Goal: Navigation & Orientation: Find specific page/section

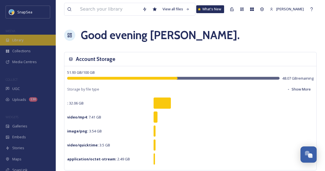
click at [34, 37] on div "Library" at bounding box center [28, 40] width 56 height 11
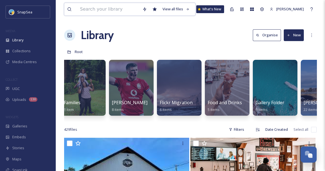
click at [116, 12] on input at bounding box center [108, 9] width 62 height 12
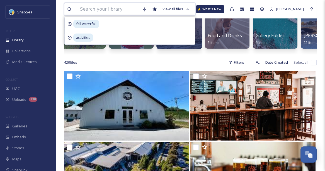
scroll to position [18, 0]
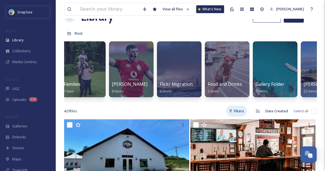
click at [242, 116] on div "Filters" at bounding box center [236, 110] width 21 height 11
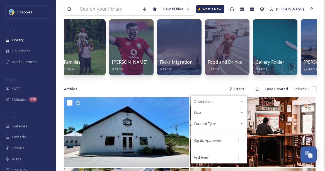
scroll to position [41, 0]
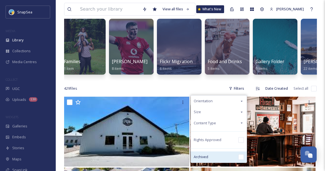
click at [231, 160] on div "Archived" at bounding box center [219, 156] width 56 height 11
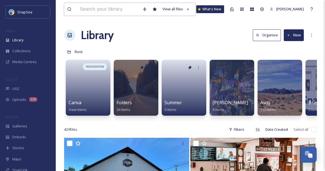
click at [101, 12] on input at bounding box center [108, 9] width 62 height 12
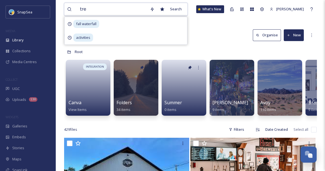
type input "tree"
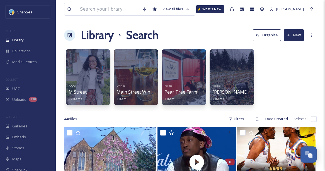
click at [97, 39] on h1 "Library" at bounding box center [97, 35] width 33 height 17
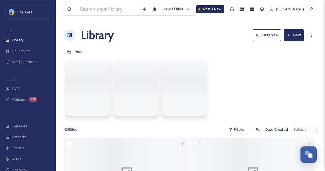
click at [266, 35] on button "Organise" at bounding box center [267, 34] width 28 height 11
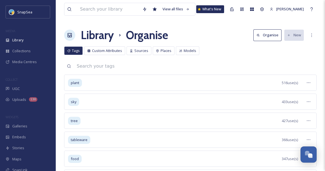
click at [98, 38] on h1 "Library" at bounding box center [97, 35] width 33 height 17
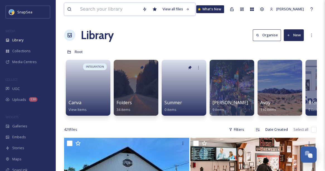
click at [99, 7] on input at bounding box center [108, 9] width 62 height 12
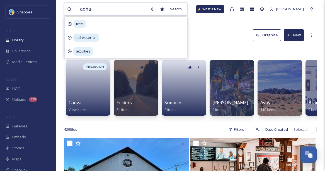
type input "adham"
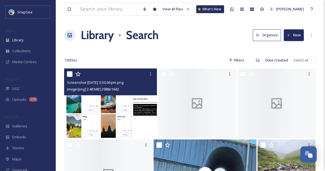
click at [104, 114] on img at bounding box center [110, 103] width 93 height 70
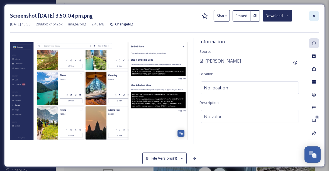
click at [314, 16] on icon at bounding box center [314, 16] width 4 height 4
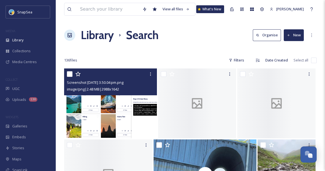
click at [106, 40] on h1 "Library" at bounding box center [97, 35] width 33 height 17
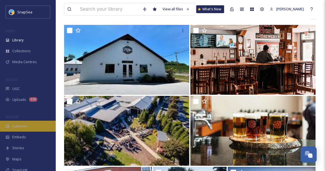
scroll to position [113, 0]
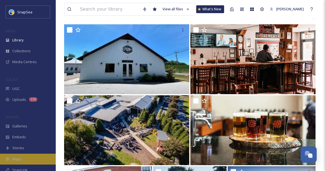
click at [25, 156] on div "Maps" at bounding box center [28, 158] width 56 height 11
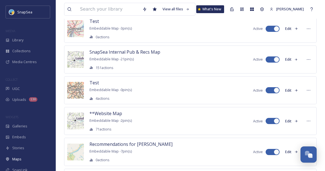
scroll to position [318, 0]
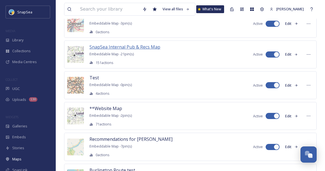
click at [113, 44] on span "SnapSea Internal Pub & Recs Map" at bounding box center [124, 47] width 71 height 6
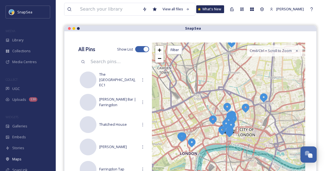
scroll to position [44, 0]
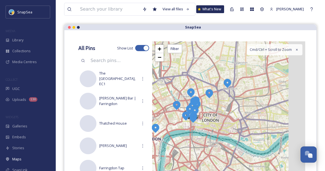
drag, startPoint x: 242, startPoint y: 93, endPoint x: 204, endPoint y: 79, distance: 40.0
click at [204, 79] on div "+ − Leaflet | Map Courtesy of SnapSea © OpenStreetMap contributors Cmd/Ctrl + S…" at bounding box center [228, 126] width 153 height 171
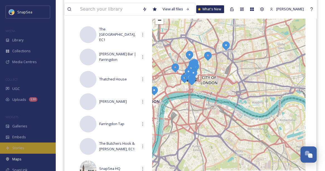
scroll to position [84, 0]
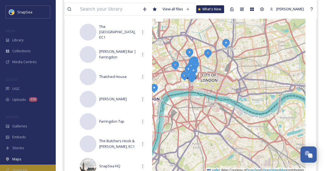
click at [40, 167] on div "SnapLink" at bounding box center [28, 169] width 56 height 11
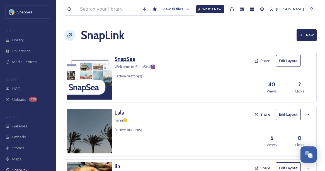
click at [123, 57] on h3 "SnapSea" at bounding box center [135, 59] width 41 height 8
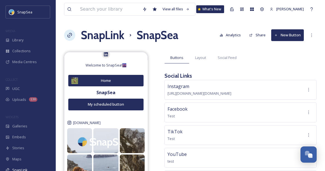
scroll to position [62, 0]
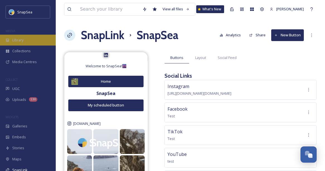
click at [37, 35] on div "Library" at bounding box center [28, 40] width 56 height 11
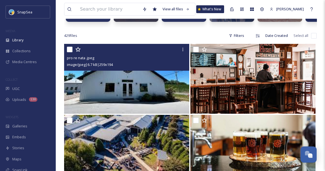
scroll to position [94, 0]
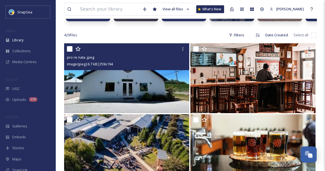
click at [145, 90] on img at bounding box center [126, 78] width 125 height 70
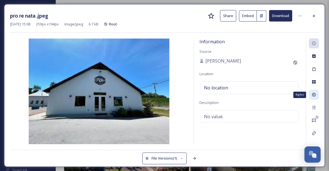
click at [315, 92] on icon at bounding box center [314, 94] width 4 height 4
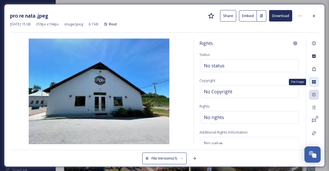
click at [315, 82] on icon at bounding box center [314, 81] width 4 height 3
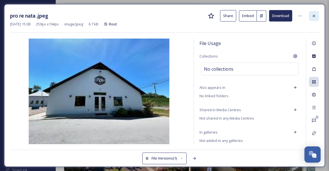
click at [316, 19] on div at bounding box center [314, 16] width 10 height 10
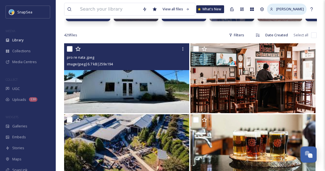
click at [291, 8] on span "[PERSON_NAME]" at bounding box center [290, 8] width 28 height 5
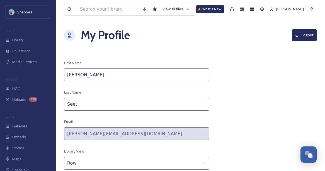
click at [307, 32] on button "Logout" at bounding box center [304, 34] width 25 height 11
